Goal: Information Seeking & Learning: Learn about a topic

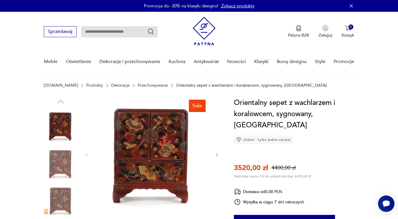
click at [215, 153] on icon "button" at bounding box center [217, 154] width 5 height 5
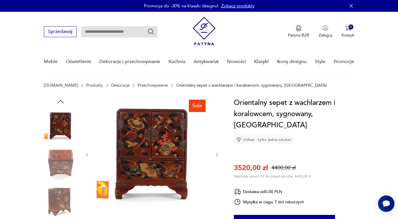
click at [215, 153] on icon "button" at bounding box center [217, 154] width 5 height 5
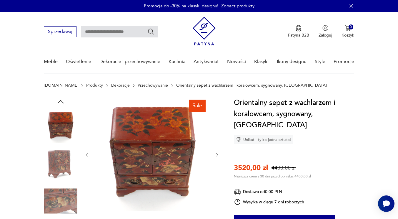
click at [215, 153] on icon "button" at bounding box center [217, 154] width 5 height 5
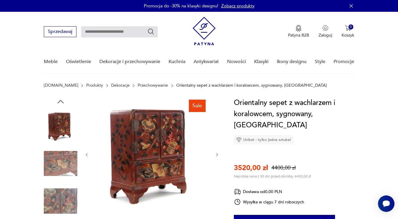
click at [215, 153] on icon "button" at bounding box center [217, 154] width 5 height 5
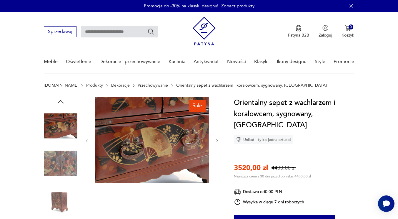
click at [215, 153] on div at bounding box center [152, 140] width 135 height 87
click at [218, 140] on icon "button" at bounding box center [217, 140] width 5 height 5
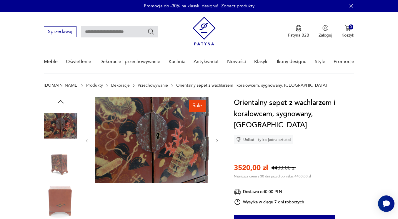
click at [218, 140] on icon "button" at bounding box center [217, 140] width 5 height 5
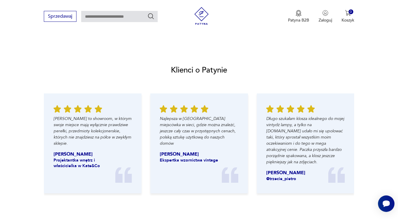
scroll to position [565, 0]
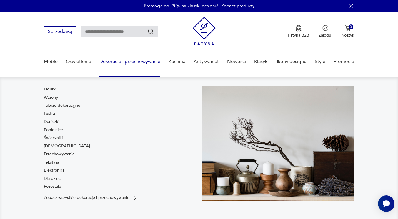
click at [114, 61] on link "Dekoracje i przechowywanie" at bounding box center [130, 61] width 61 height 23
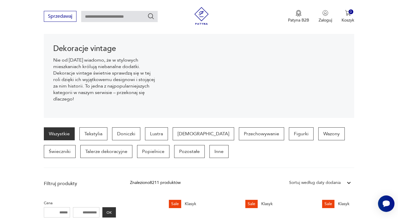
scroll to position [79, 0]
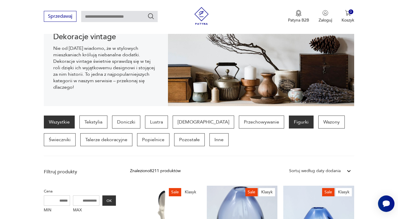
click at [289, 120] on p "Figurki" at bounding box center [301, 121] width 25 height 13
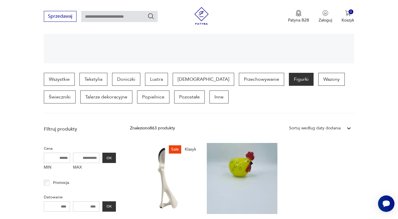
scroll to position [98, 0]
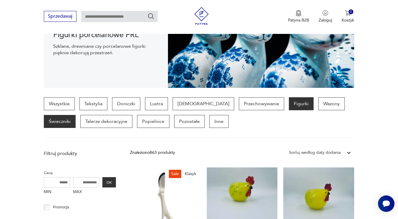
click at [76, 115] on p "Świeczniki" at bounding box center [60, 121] width 32 height 13
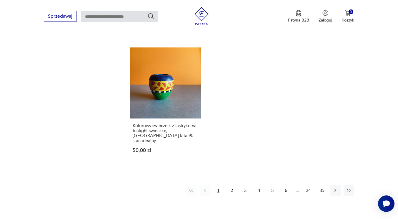
scroll to position [816, 0]
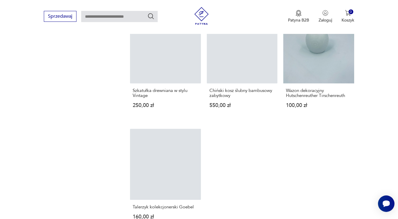
scroll to position [1115, 0]
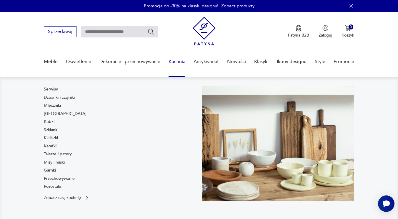
click at [175, 60] on link "Kuchnia" at bounding box center [177, 61] width 17 height 23
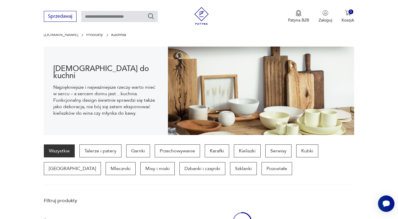
scroll to position [59, 0]
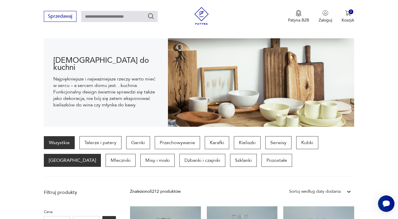
click at [101, 154] on p "[GEOGRAPHIC_DATA]" at bounding box center [72, 160] width 57 height 13
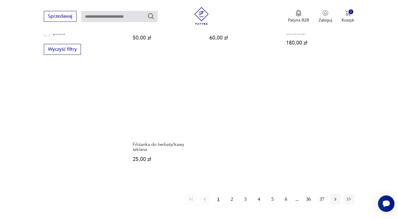
scroll to position [816, 0]
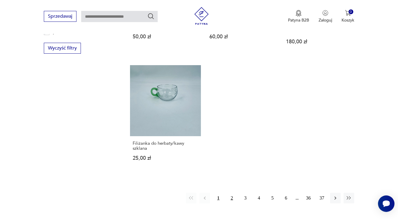
click at [231, 193] on button "2" at bounding box center [232, 198] width 11 height 11
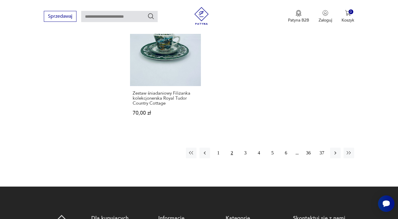
scroll to position [875, 0]
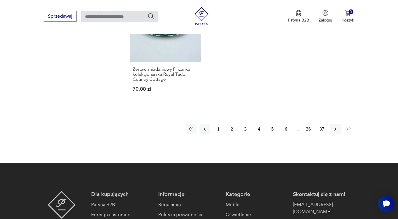
click at [352, 126] on icon "button" at bounding box center [349, 129] width 6 height 6
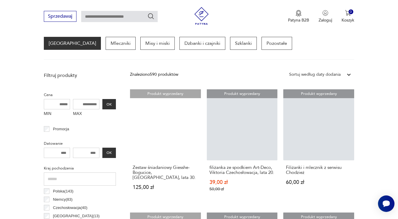
scroll to position [157, 0]
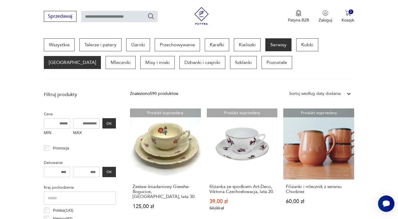
click at [277, 46] on p "Serwisy" at bounding box center [279, 44] width 26 height 13
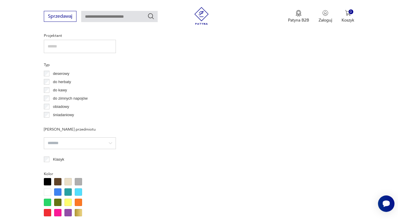
scroll to position [451, 0]
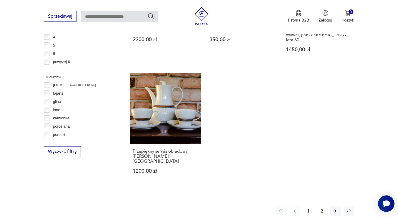
scroll to position [804, 0]
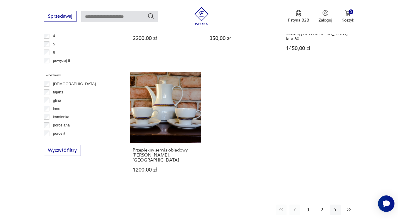
click at [348, 207] on icon "button" at bounding box center [349, 210] width 6 height 6
